Goal: Task Accomplishment & Management: Use online tool/utility

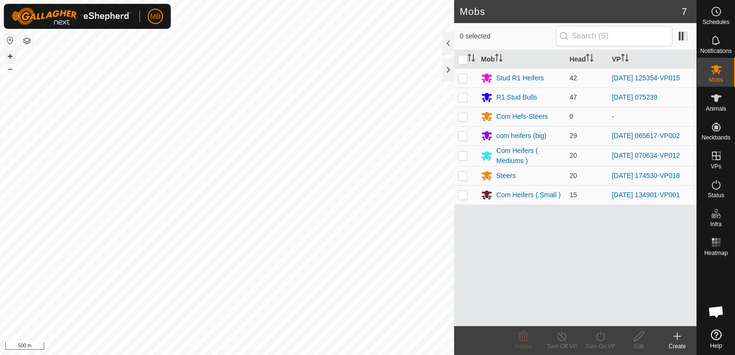
click at [12, 56] on button "+" at bounding box center [10, 57] width 12 height 12
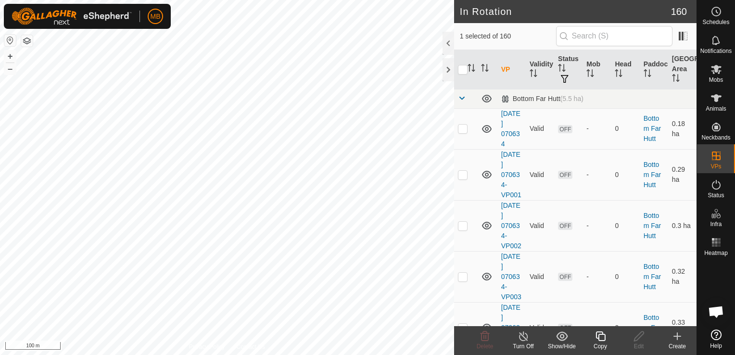
click at [600, 342] on icon at bounding box center [601, 336] width 12 height 12
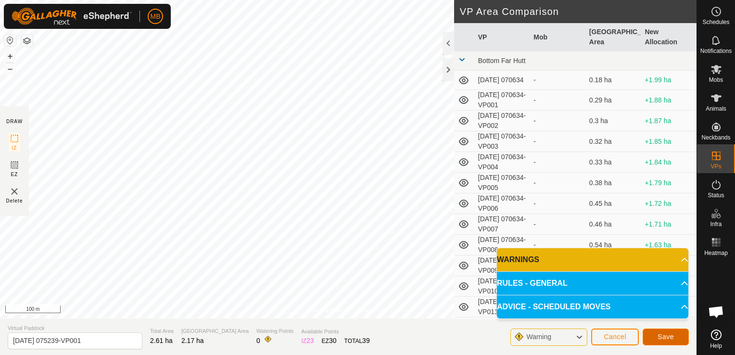
click at [670, 340] on span "Save" at bounding box center [666, 337] width 16 height 8
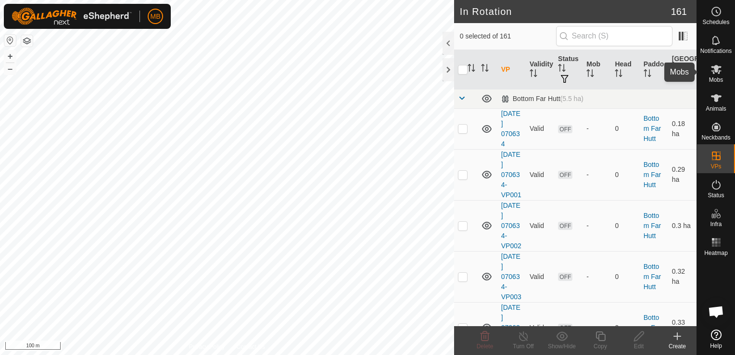
click at [714, 77] on span "Mobs" at bounding box center [716, 80] width 14 height 6
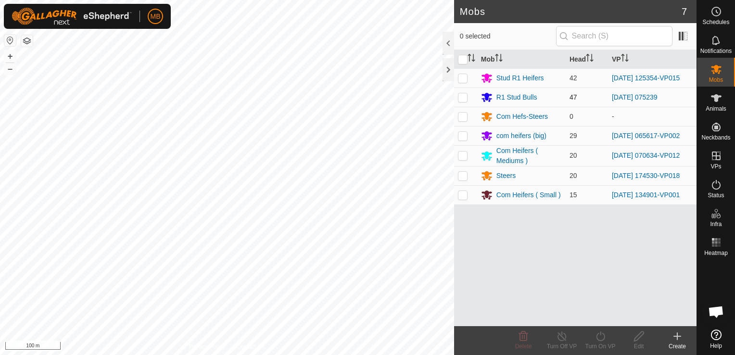
click at [465, 95] on p-checkbox at bounding box center [463, 97] width 10 height 8
checkbox input "true"
click at [600, 343] on div "Turn On VP" at bounding box center [600, 346] width 38 height 9
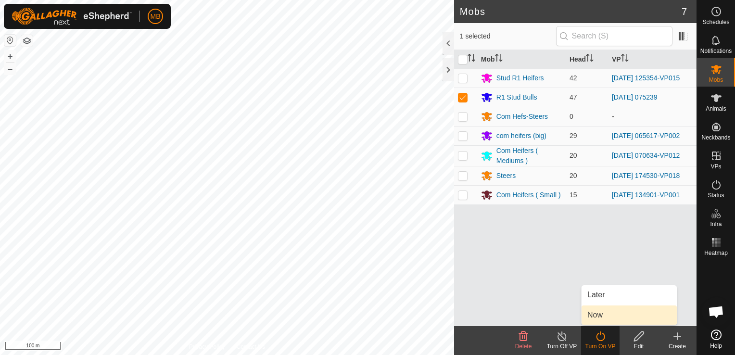
click at [601, 316] on link "Now" at bounding box center [629, 314] width 95 height 19
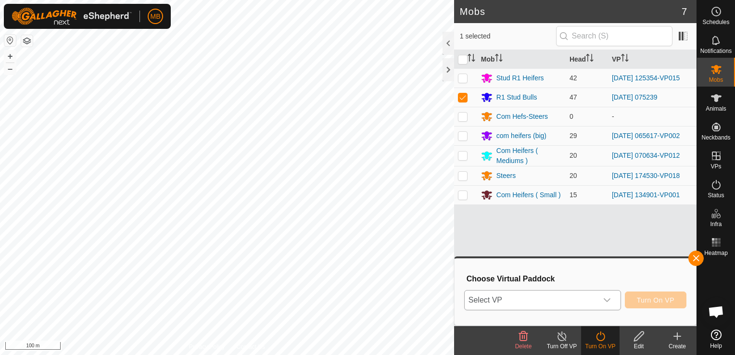
click at [615, 303] on div "dropdown trigger" at bounding box center [606, 300] width 19 height 19
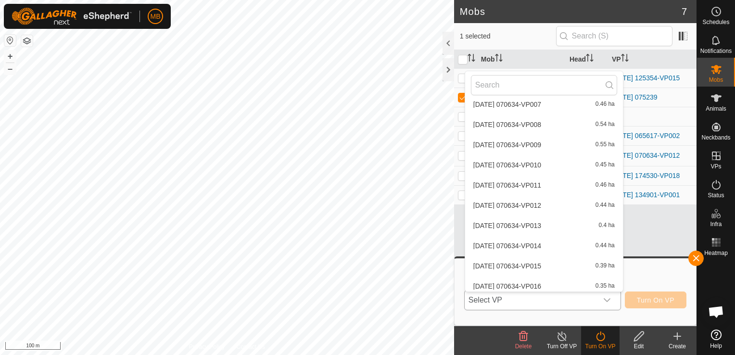
scroll to position [336, 0]
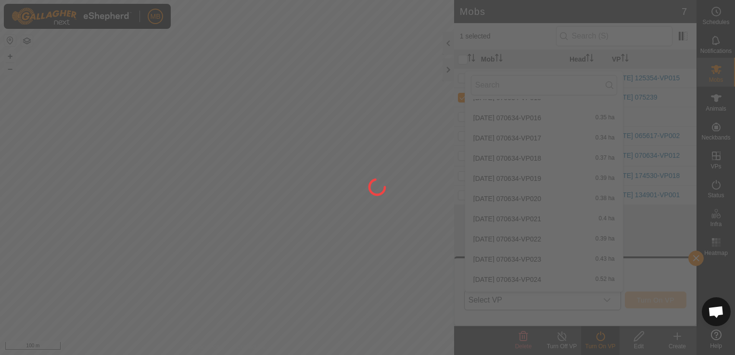
click at [619, 276] on div at bounding box center [367, 177] width 735 height 355
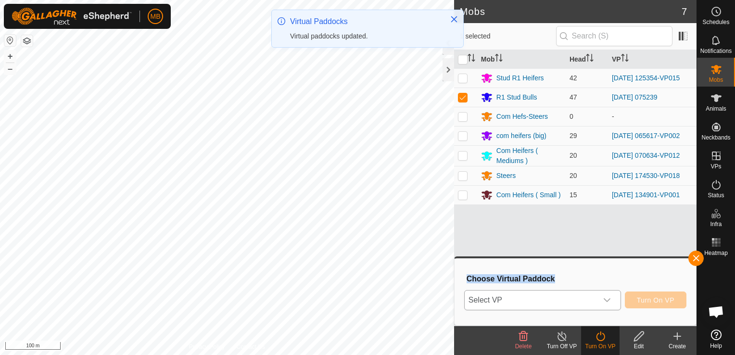
drag, startPoint x: 619, startPoint y: 276, endPoint x: 611, endPoint y: 304, distance: 28.9
click at [611, 304] on div "dropdown trigger" at bounding box center [606, 300] width 19 height 19
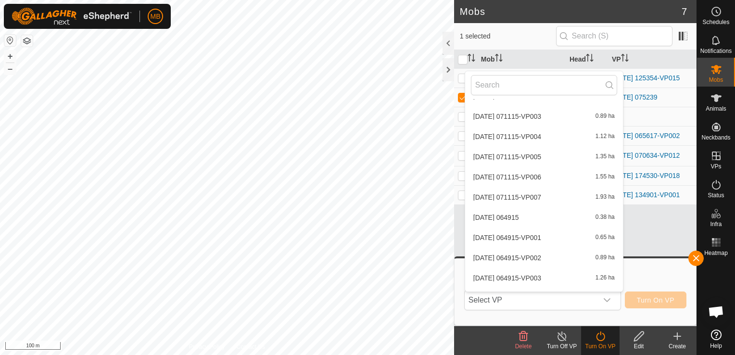
scroll to position [3038, 0]
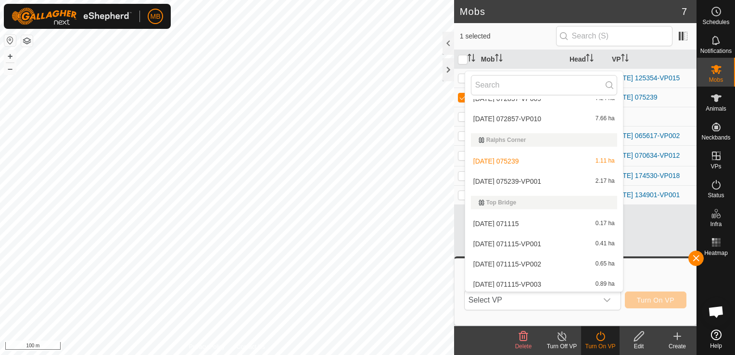
click at [581, 182] on li "[DATE] 075239-VP001 2.17 ha" at bounding box center [544, 181] width 158 height 19
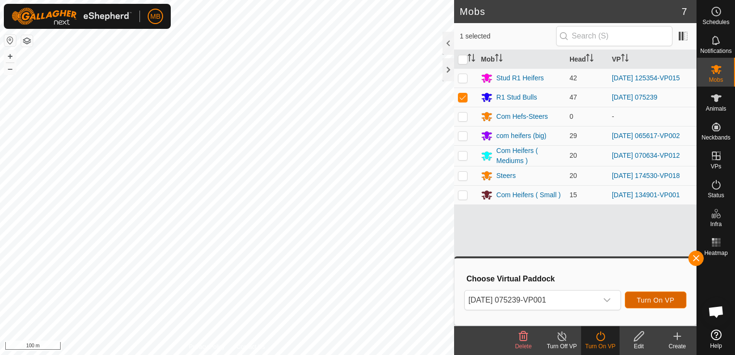
click at [657, 302] on span "Turn On VP" at bounding box center [656, 300] width 38 height 8
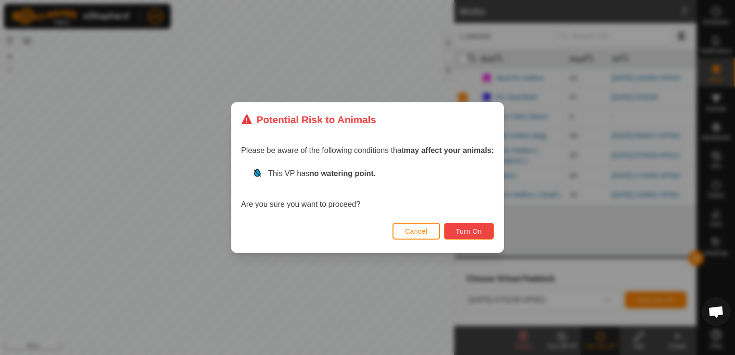
click at [462, 228] on span "Turn On" at bounding box center [469, 232] width 26 height 8
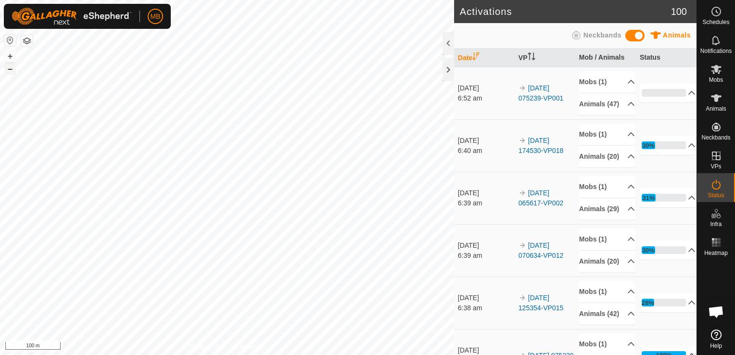
click at [13, 68] on button "–" at bounding box center [10, 69] width 12 height 12
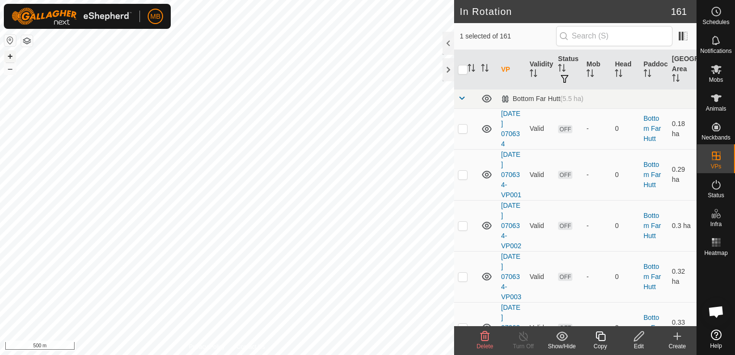
drag, startPoint x: 13, startPoint y: 68, endPoint x: 10, endPoint y: 58, distance: 11.1
click at [10, 58] on button "+" at bounding box center [10, 57] width 12 height 12
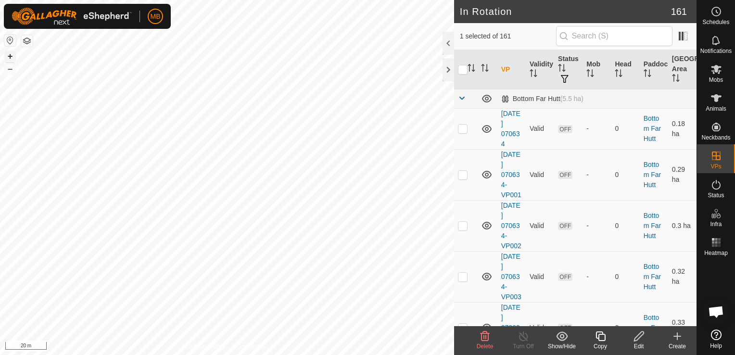
checkbox input "false"
checkbox input "true"
click at [600, 343] on div "Copy" at bounding box center [600, 346] width 38 height 9
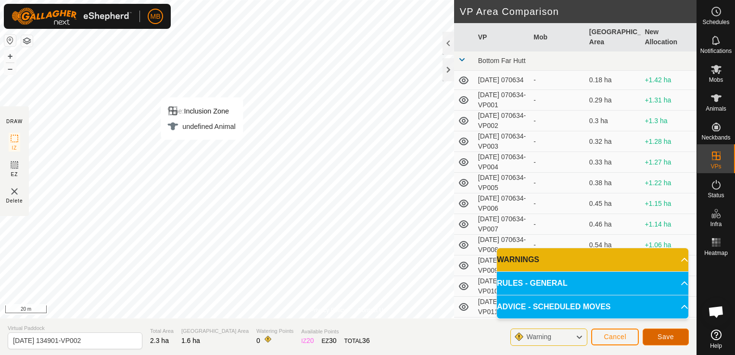
click at [650, 336] on button "Save" at bounding box center [666, 337] width 46 height 17
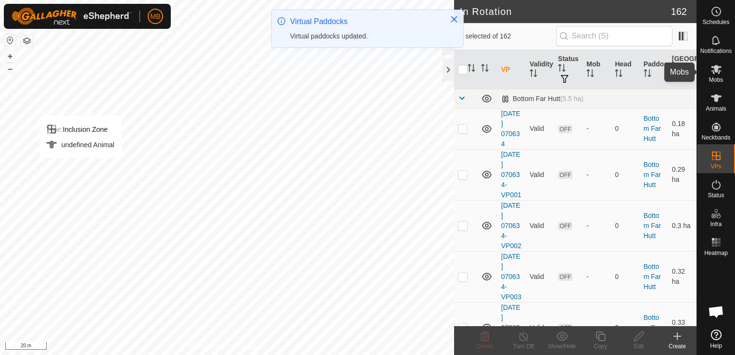
click at [718, 78] on span "Mobs" at bounding box center [716, 80] width 14 height 6
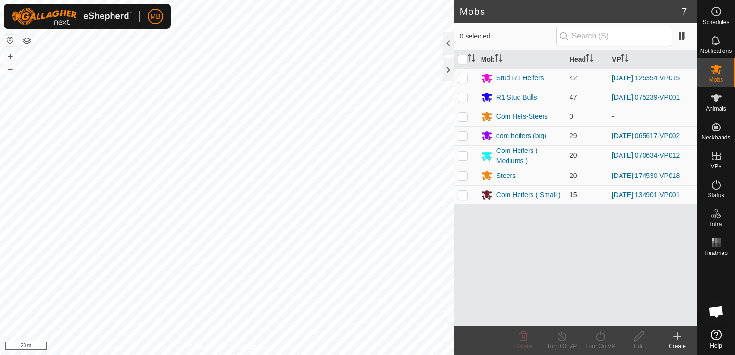
click at [458, 193] on p-checkbox at bounding box center [463, 195] width 10 height 8
checkbox input "true"
click at [600, 341] on icon at bounding box center [600, 336] width 9 height 10
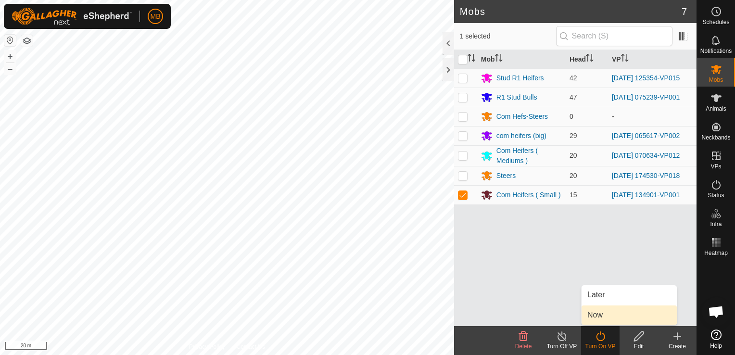
click at [600, 318] on link "Now" at bounding box center [629, 314] width 95 height 19
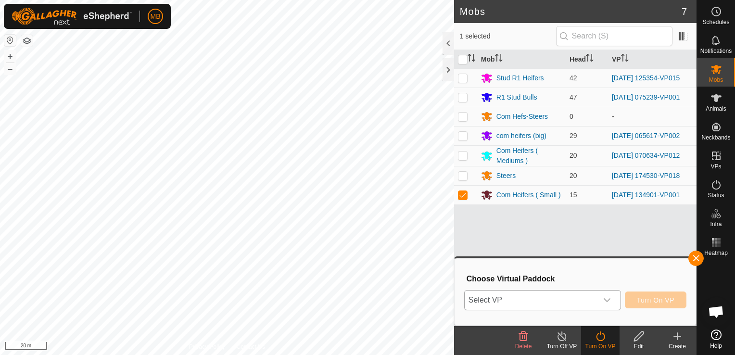
click at [617, 296] on div "dropdown trigger" at bounding box center [606, 300] width 19 height 19
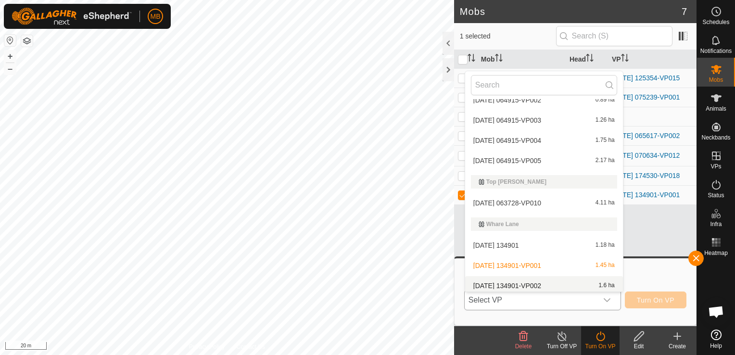
scroll to position [3367, 0]
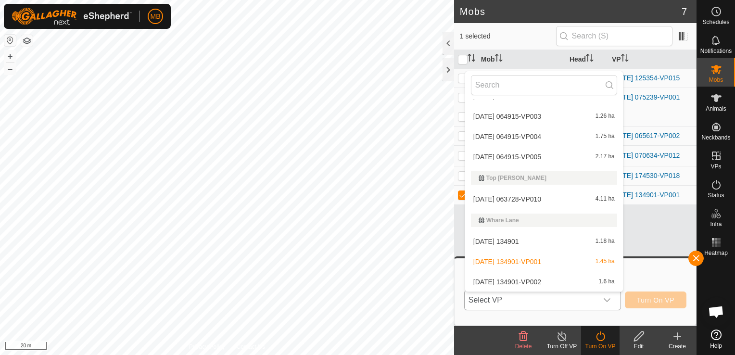
click at [601, 280] on li "[DATE] 134901-VP002 1.6 ha" at bounding box center [544, 281] width 158 height 19
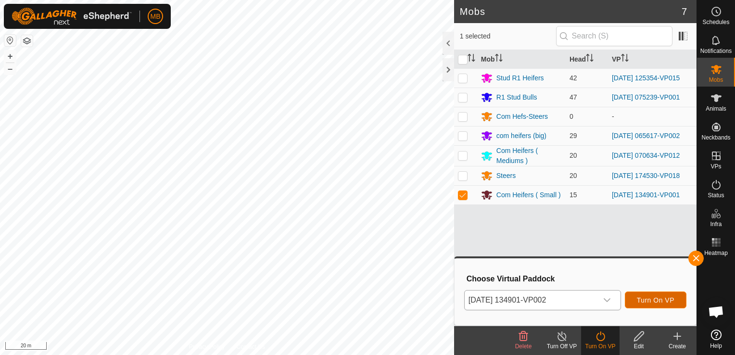
click at [652, 304] on button "Turn On VP" at bounding box center [656, 300] width 62 height 17
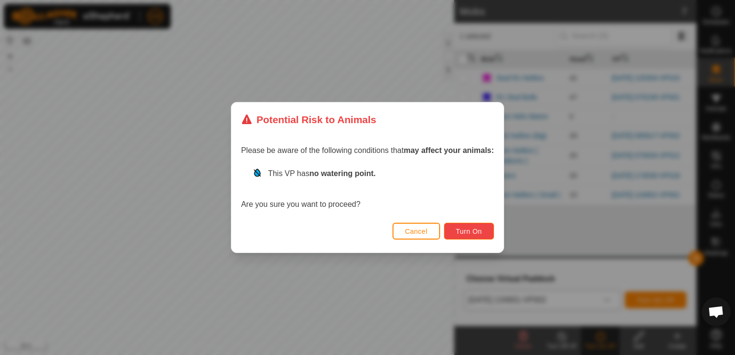
click at [472, 230] on span "Turn On" at bounding box center [469, 232] width 26 height 8
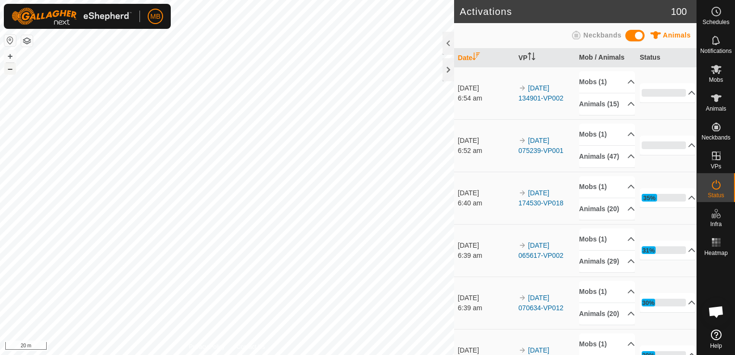
click at [10, 72] on button "–" at bounding box center [10, 69] width 12 height 12
click at [12, 71] on button "–" at bounding box center [10, 69] width 12 height 12
click at [114, 17] on div "MB Schedules Notifications Mobs Animals Neckbands VPs Status Infra Heatmap Help…" at bounding box center [367, 177] width 735 height 355
click at [10, 55] on button "+" at bounding box center [10, 57] width 12 height 12
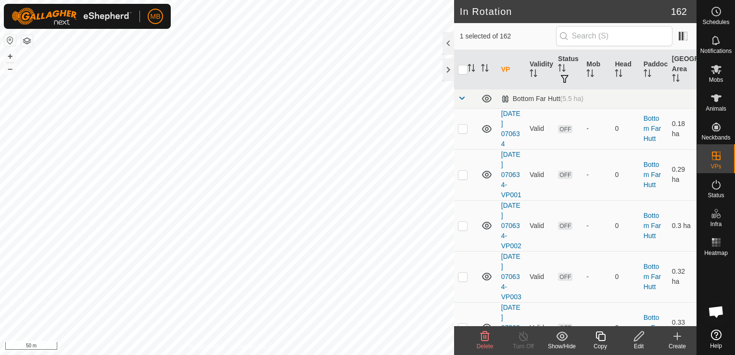
click at [597, 343] on div "Copy" at bounding box center [600, 346] width 38 height 9
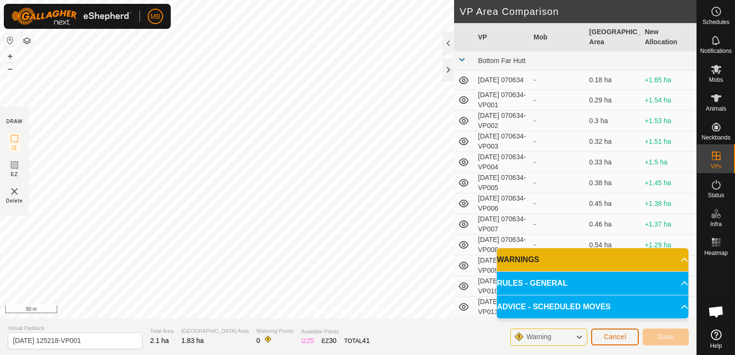
click at [617, 338] on span "Cancel" at bounding box center [615, 337] width 23 height 8
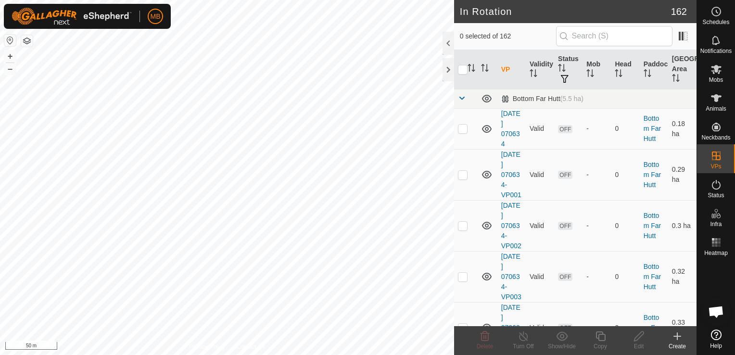
click at [678, 346] on div "Create" at bounding box center [677, 346] width 38 height 9
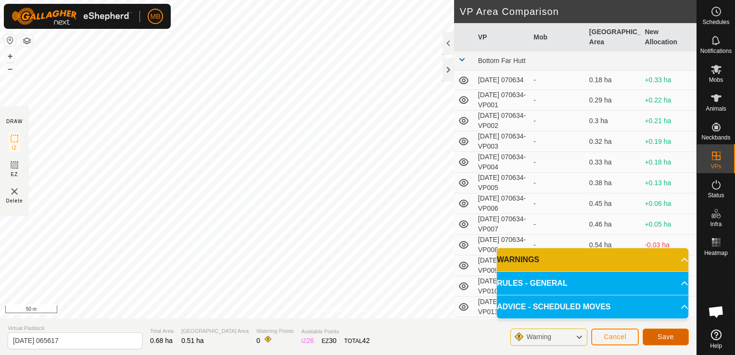
click at [662, 337] on span "Save" at bounding box center [666, 337] width 16 height 8
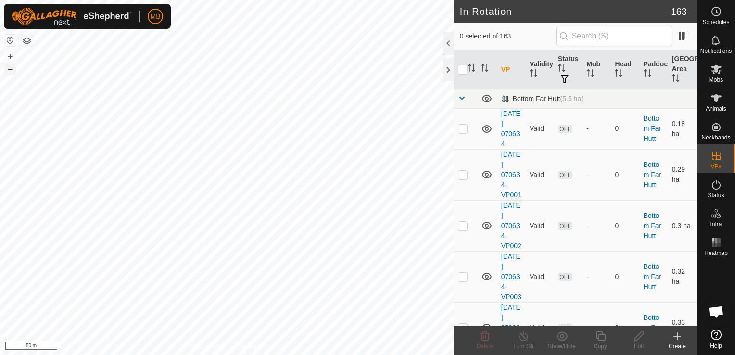
click at [14, 72] on button "–" at bounding box center [10, 69] width 12 height 12
click at [294, 0] on html "MB Schedules Notifications Mobs Animals Neckbands VPs Status Infra Heatmap Help…" at bounding box center [367, 177] width 735 height 355
click at [9, 57] on button "+" at bounding box center [10, 57] width 12 height 12
checkbox input "true"
click at [603, 340] on icon at bounding box center [601, 336] width 12 height 12
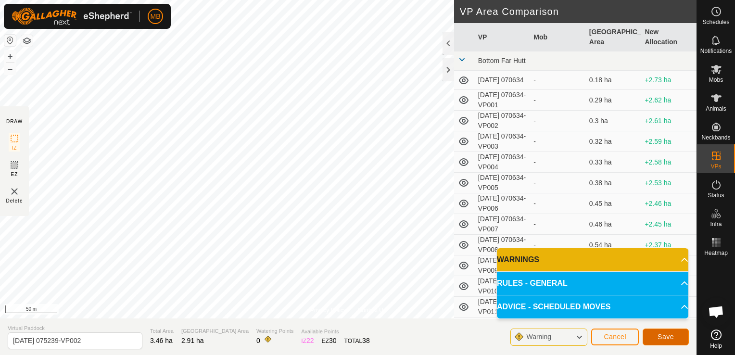
click at [670, 330] on button "Save" at bounding box center [666, 337] width 46 height 17
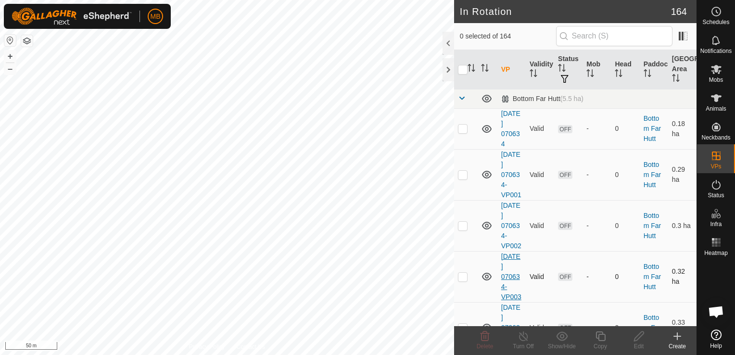
checkbox input "true"
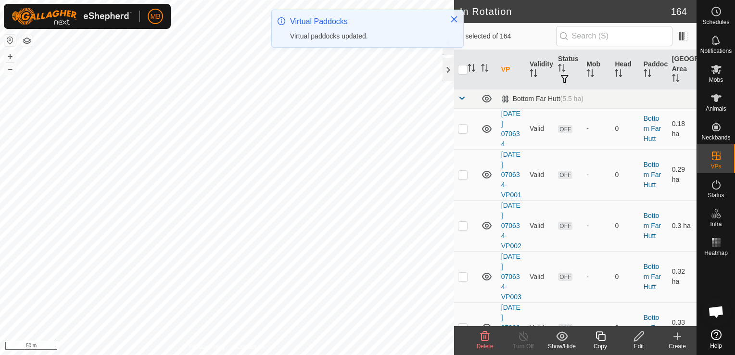
click at [598, 341] on icon at bounding box center [601, 336] width 12 height 12
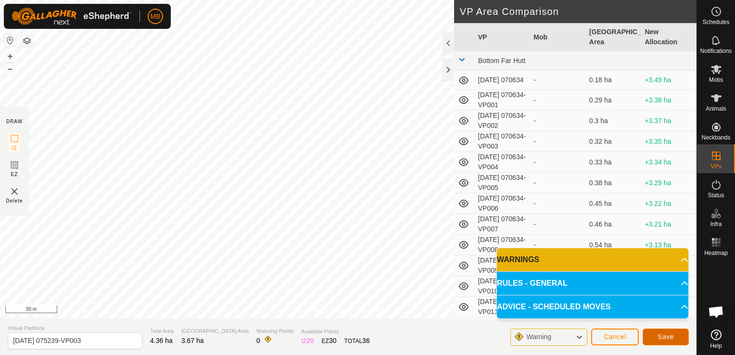
click at [661, 340] on span "Save" at bounding box center [666, 337] width 16 height 8
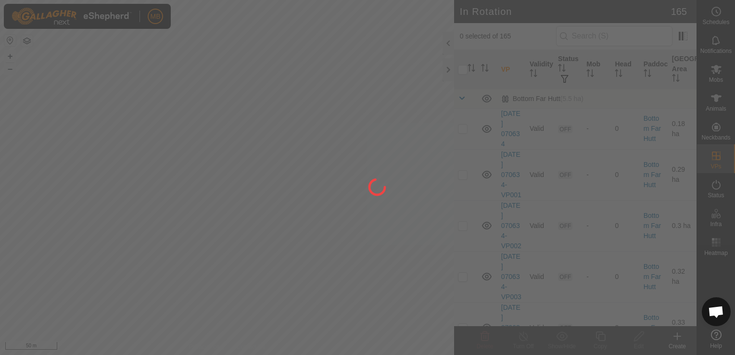
drag, startPoint x: 273, startPoint y: 259, endPoint x: 263, endPoint y: 209, distance: 51.5
click at [263, 209] on div at bounding box center [367, 177] width 735 height 355
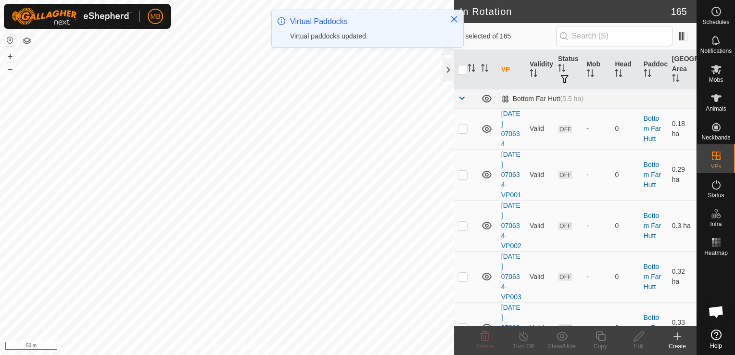
checkbox input "true"
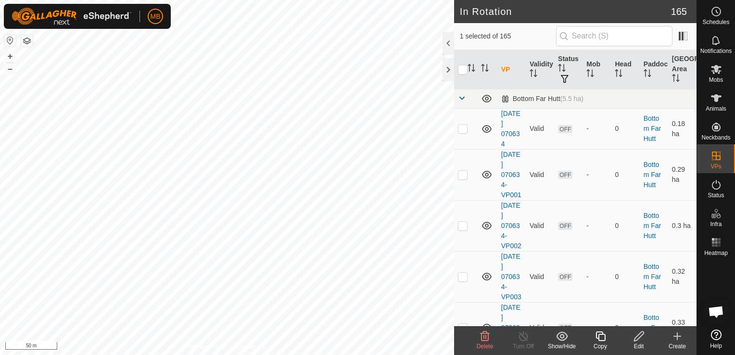
click at [598, 338] on icon at bounding box center [601, 336] width 10 height 10
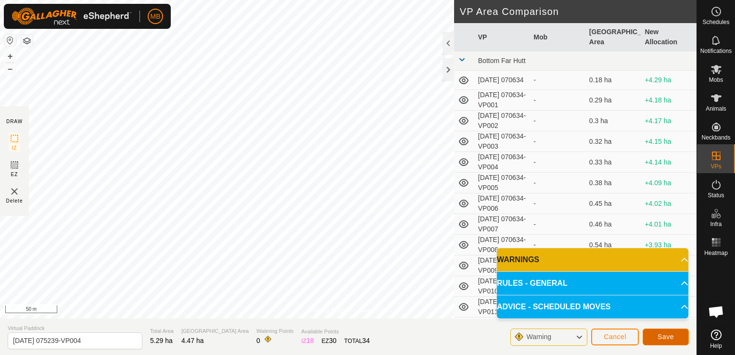
click at [657, 334] on button "Save" at bounding box center [666, 337] width 46 height 17
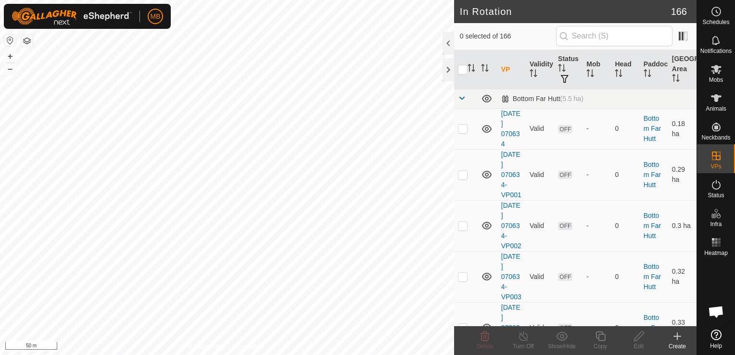
checkbox input "true"
click at [598, 338] on icon at bounding box center [601, 336] width 10 height 10
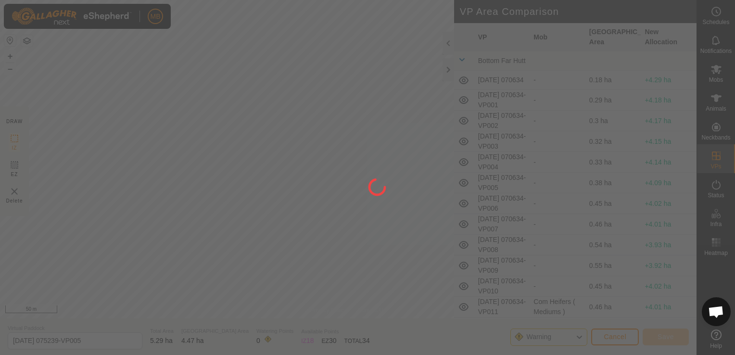
drag, startPoint x: 399, startPoint y: 185, endPoint x: 355, endPoint y: 202, distance: 47.5
click at [355, 202] on div at bounding box center [367, 177] width 735 height 355
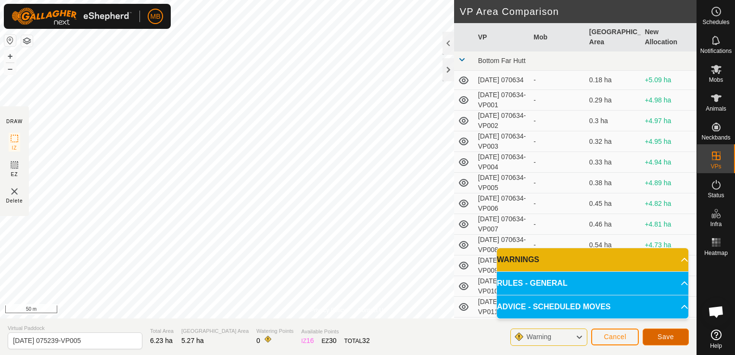
click at [672, 337] on span "Save" at bounding box center [666, 337] width 16 height 8
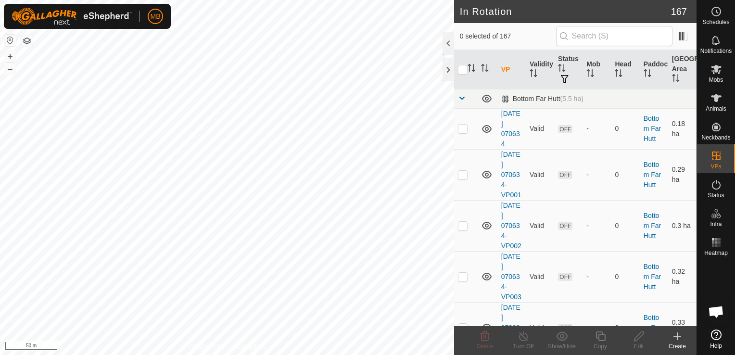
checkbox input "true"
click at [600, 343] on div "Copy" at bounding box center [600, 346] width 38 height 9
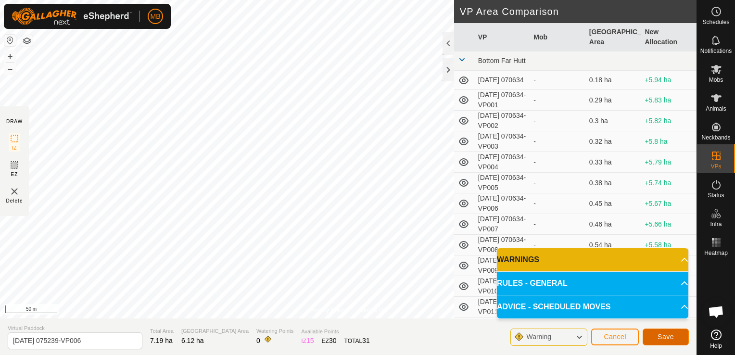
click at [654, 338] on button "Save" at bounding box center [666, 337] width 46 height 17
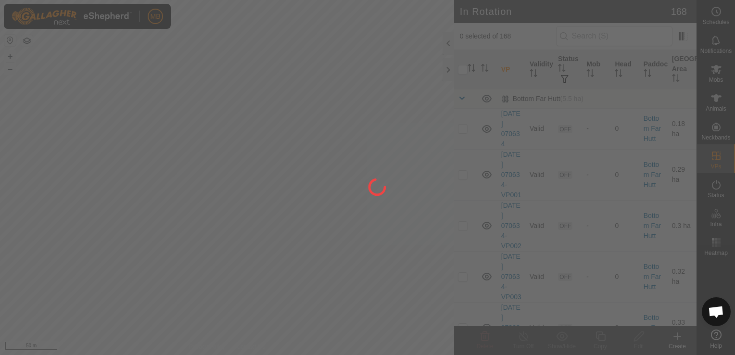
drag, startPoint x: 300, startPoint y: 283, endPoint x: 216, endPoint y: 329, distance: 95.4
click at [216, 329] on div at bounding box center [367, 177] width 735 height 355
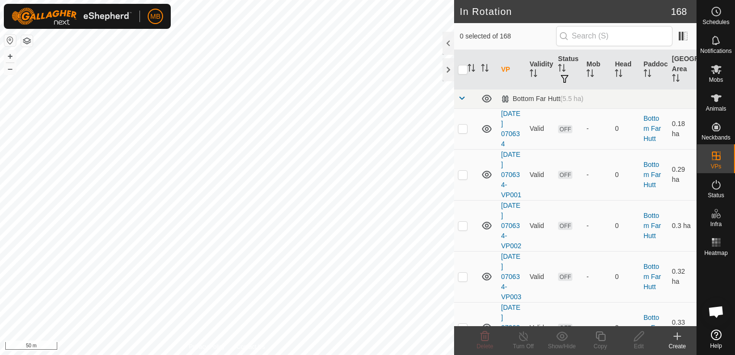
checkbox input "true"
click at [601, 341] on icon at bounding box center [601, 336] width 10 height 10
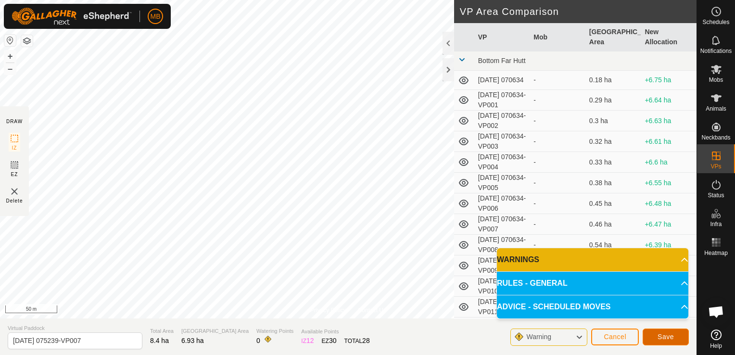
click at [662, 340] on span "Save" at bounding box center [666, 337] width 16 height 8
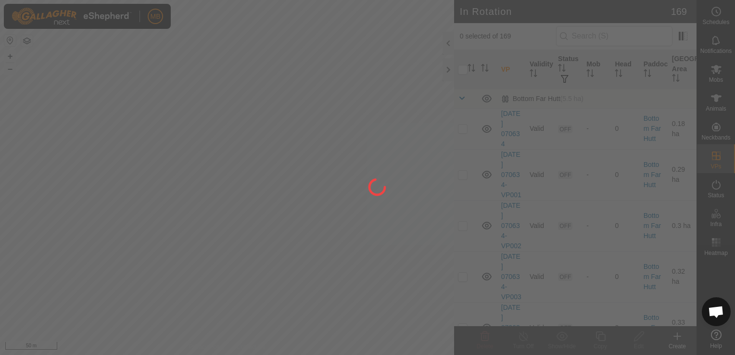
click at [287, 313] on div at bounding box center [367, 177] width 735 height 355
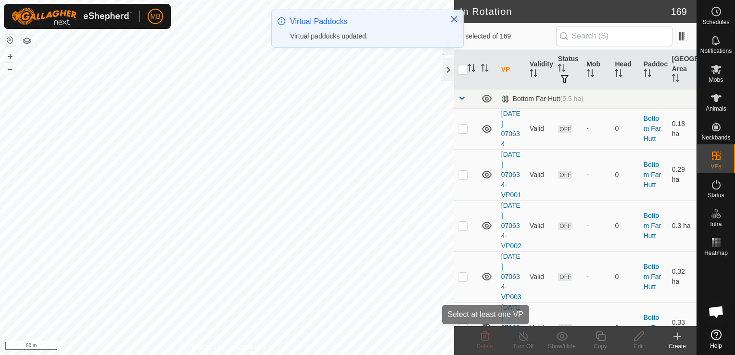
click at [490, 340] on div "In Rotation 169 0 selected of 169 VP Validity Status Mob Head Paddock Grazing A…" at bounding box center [348, 177] width 697 height 355
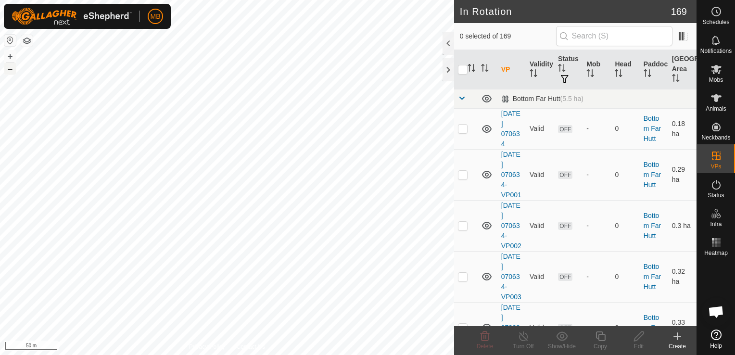
click at [12, 68] on button "–" at bounding box center [10, 69] width 12 height 12
click at [12, 72] on button "–" at bounding box center [10, 69] width 12 height 12
click at [8, 59] on button "+" at bounding box center [10, 57] width 12 height 12
checkbox input "true"
click at [599, 341] on icon at bounding box center [601, 336] width 10 height 10
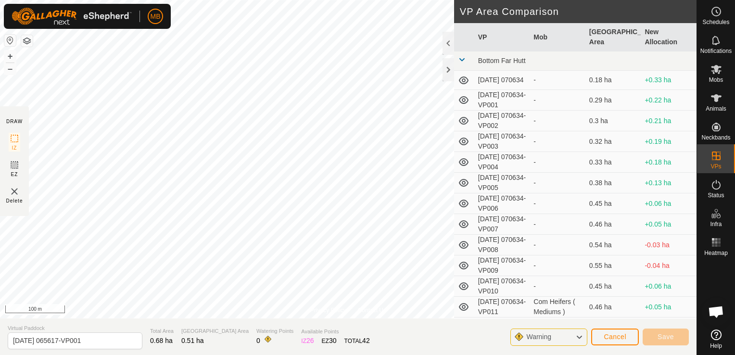
click at [271, 327] on div "Privacy Policy Contact Us Status: OFF Type: Inclusion Zone + – ⇧ i 100 m DRAW I…" at bounding box center [348, 177] width 697 height 355
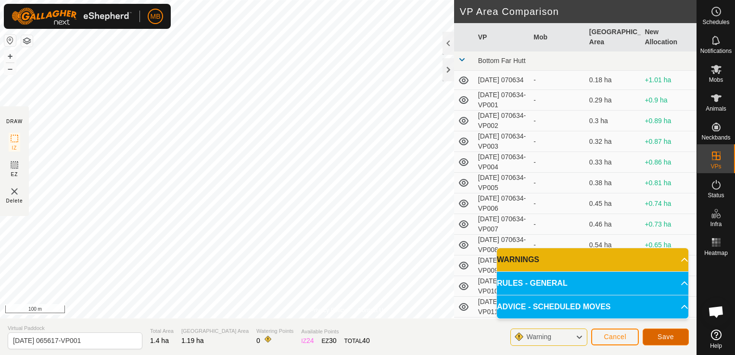
click at [656, 334] on button "Save" at bounding box center [666, 337] width 46 height 17
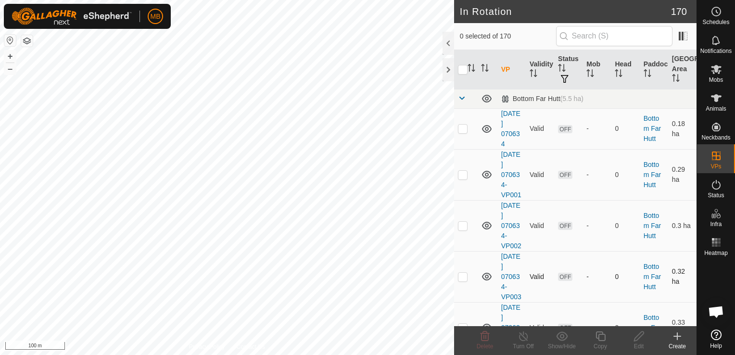
checkbox input "true"
click at [598, 343] on div "Copy" at bounding box center [600, 346] width 38 height 9
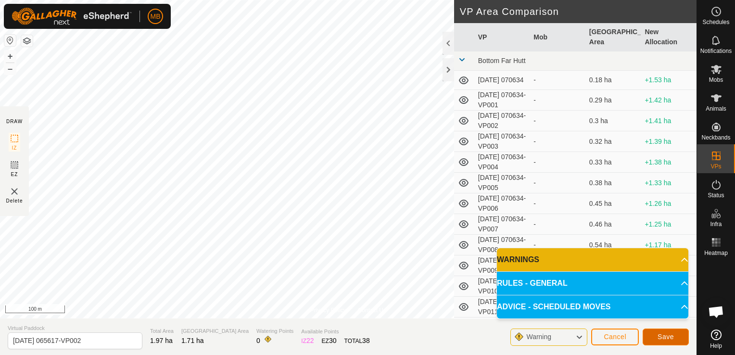
click at [664, 335] on span "Save" at bounding box center [666, 337] width 16 height 8
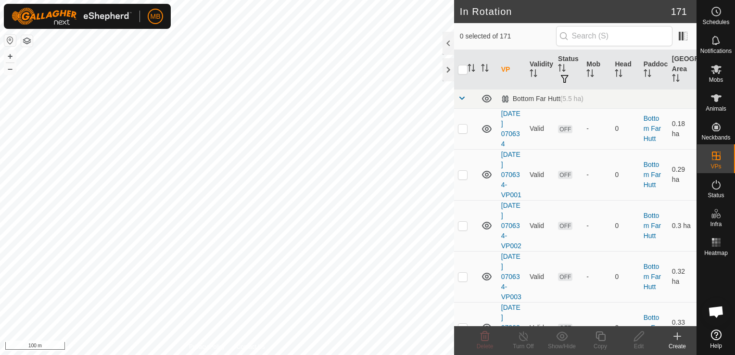
checkbox input "true"
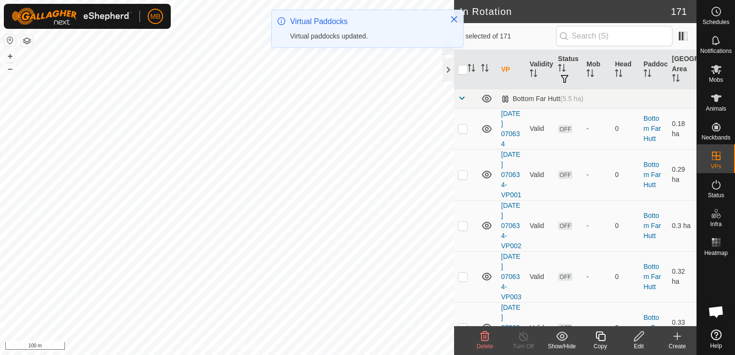
click at [597, 343] on div "Copy" at bounding box center [600, 346] width 38 height 9
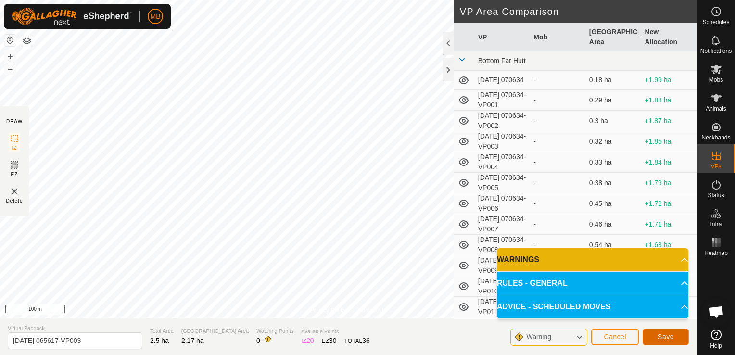
click at [655, 338] on button "Save" at bounding box center [666, 337] width 46 height 17
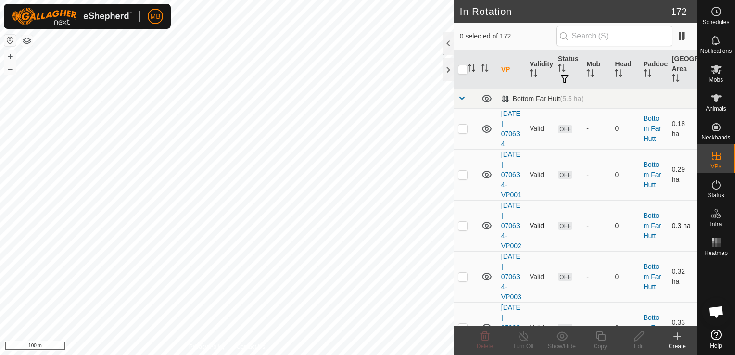
checkbox input "true"
click at [598, 339] on icon at bounding box center [601, 336] width 10 height 10
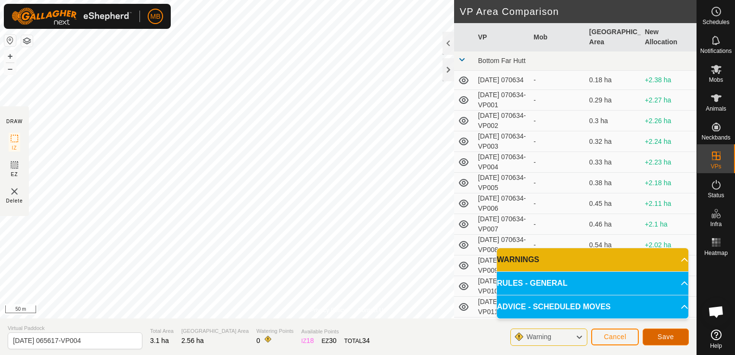
click at [664, 336] on span "Save" at bounding box center [666, 337] width 16 height 8
